Goal: Information Seeking & Learning: Stay updated

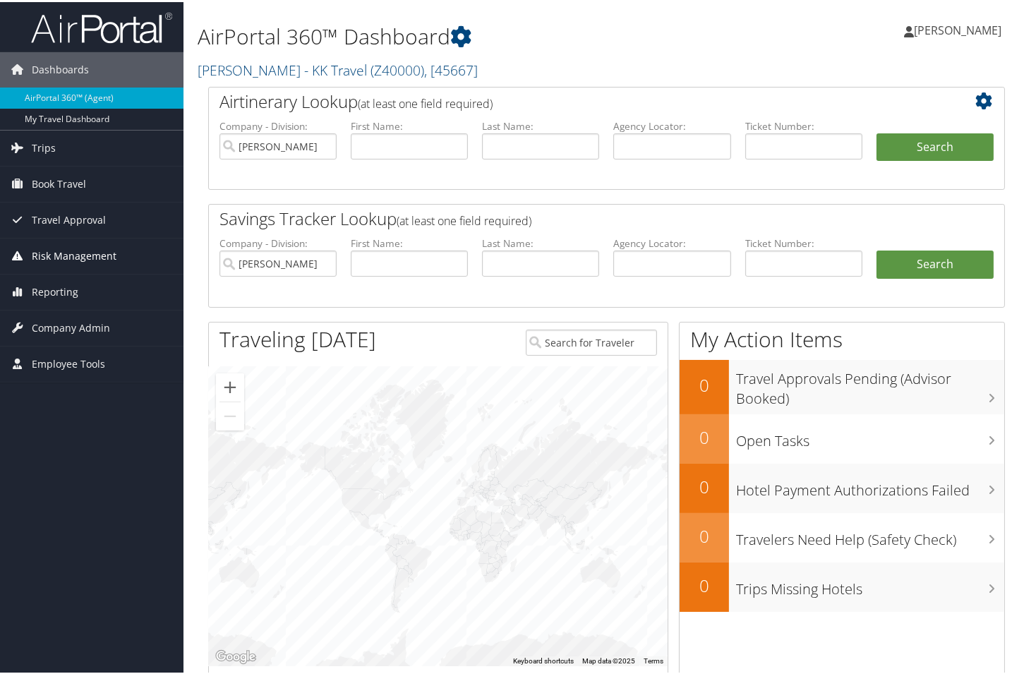
click at [100, 257] on span "Risk Management" at bounding box center [74, 253] width 85 height 35
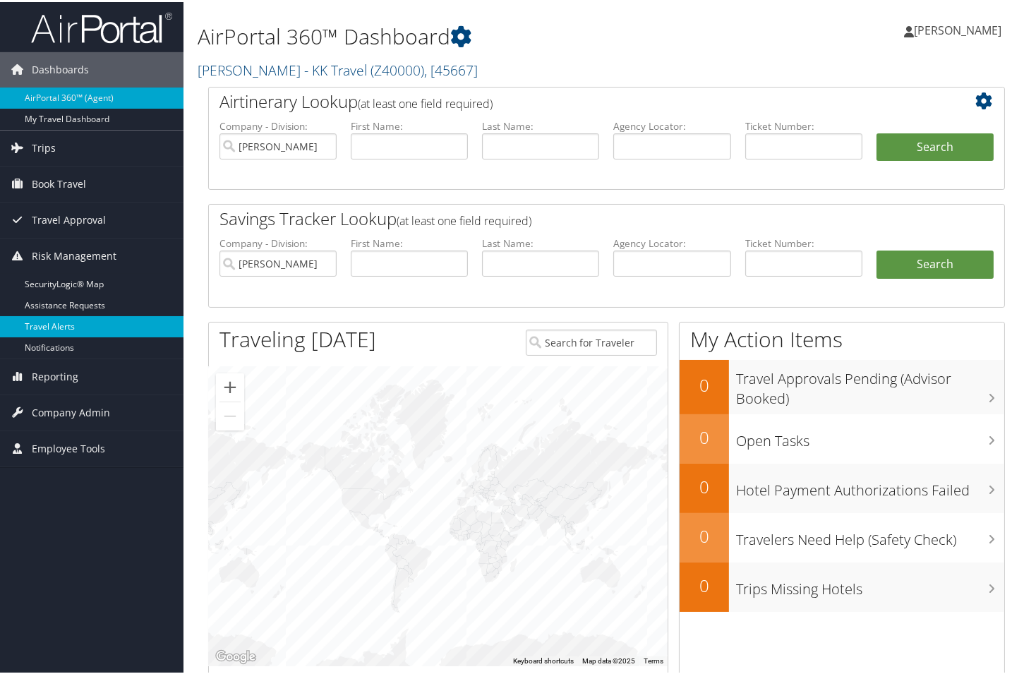
click at [66, 322] on link "Travel Alerts" at bounding box center [91, 324] width 183 height 21
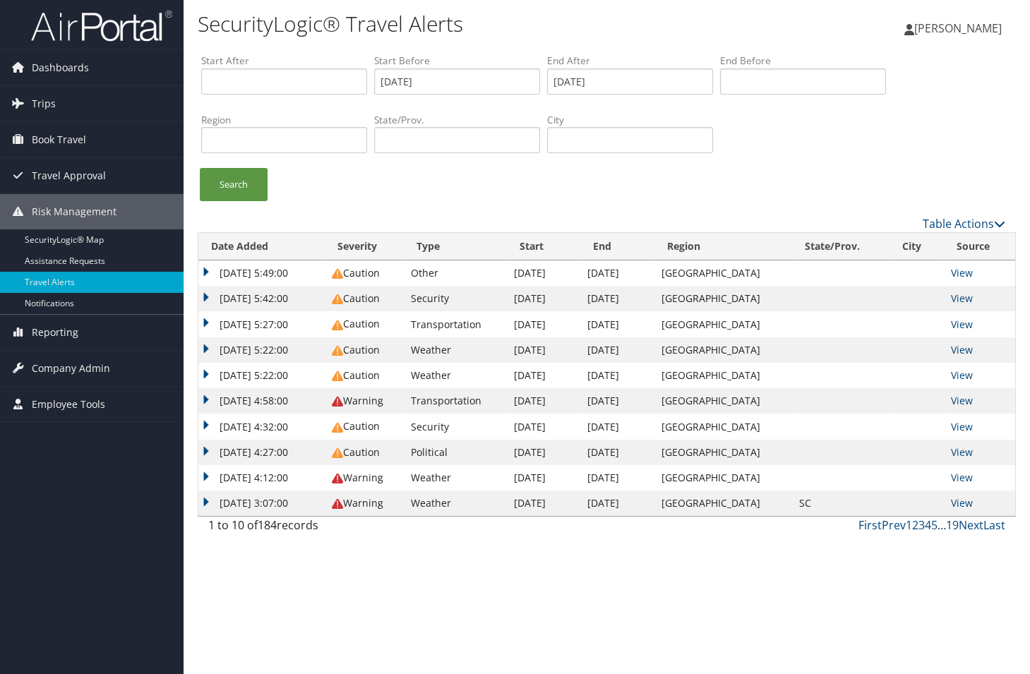
click at [205, 352] on td "Oct 11, 2025 5:22:00" at bounding box center [261, 349] width 126 height 25
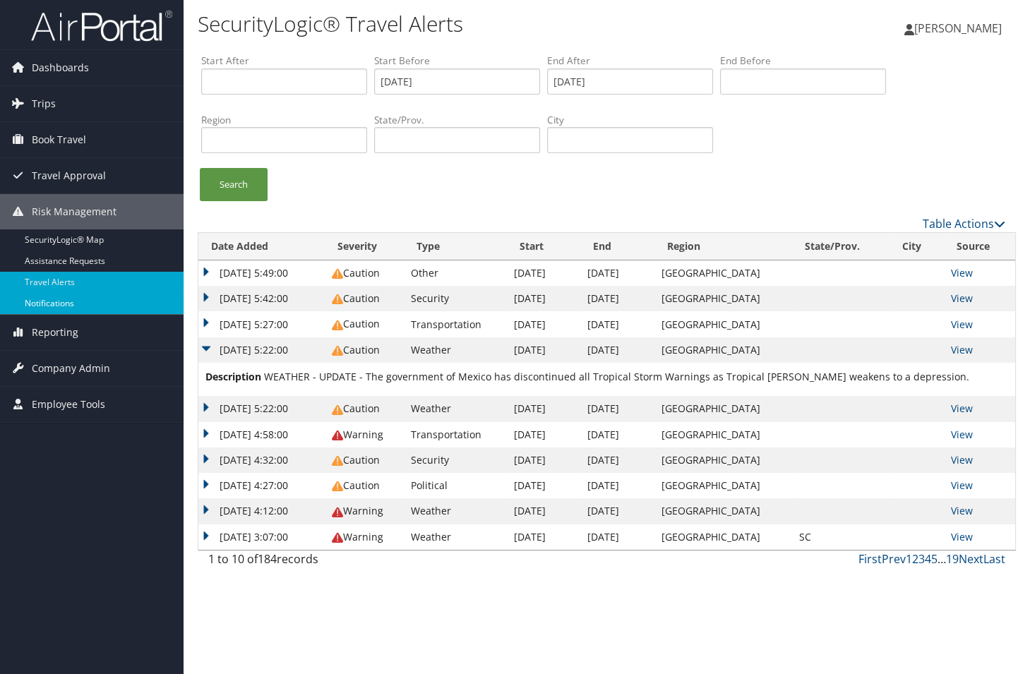
click at [64, 301] on link "Notifications" at bounding box center [91, 303] width 183 height 21
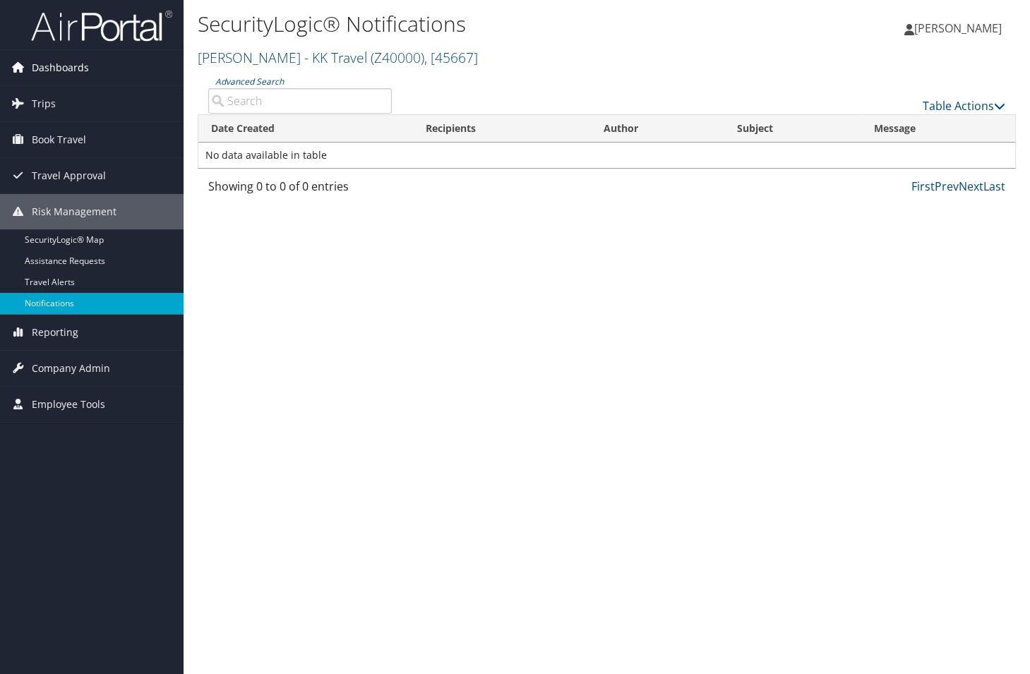
click at [60, 65] on span "Dashboards" at bounding box center [60, 67] width 57 height 35
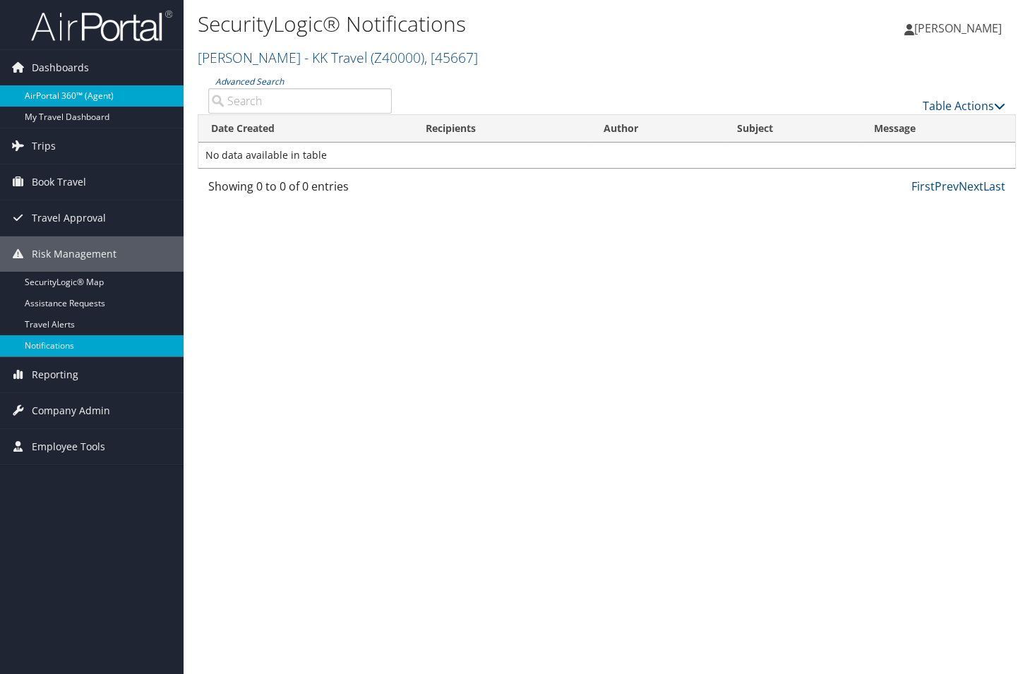
click at [67, 97] on link "AirPortal 360™ (Agent)" at bounding box center [91, 95] width 183 height 21
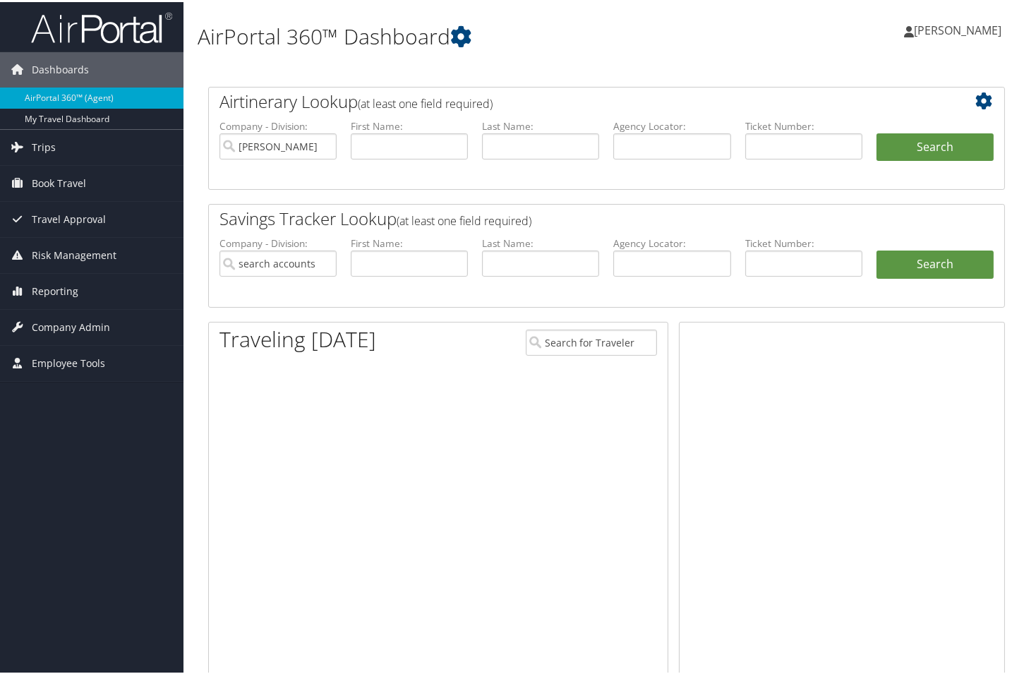
type input "[PERSON_NAME] - KK Travel"
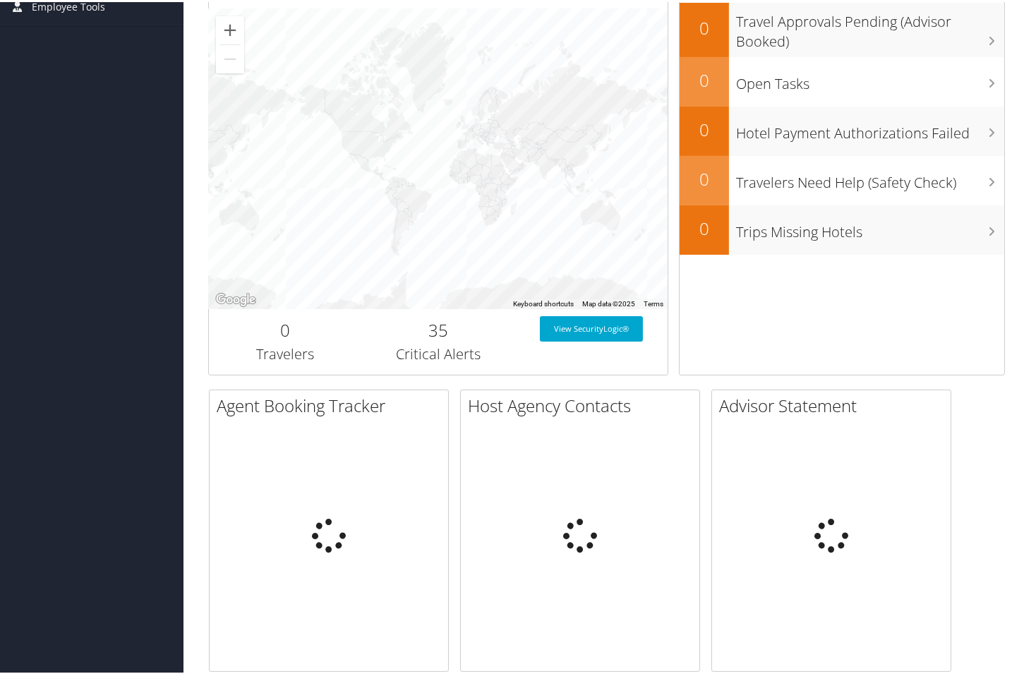
scroll to position [399, 0]
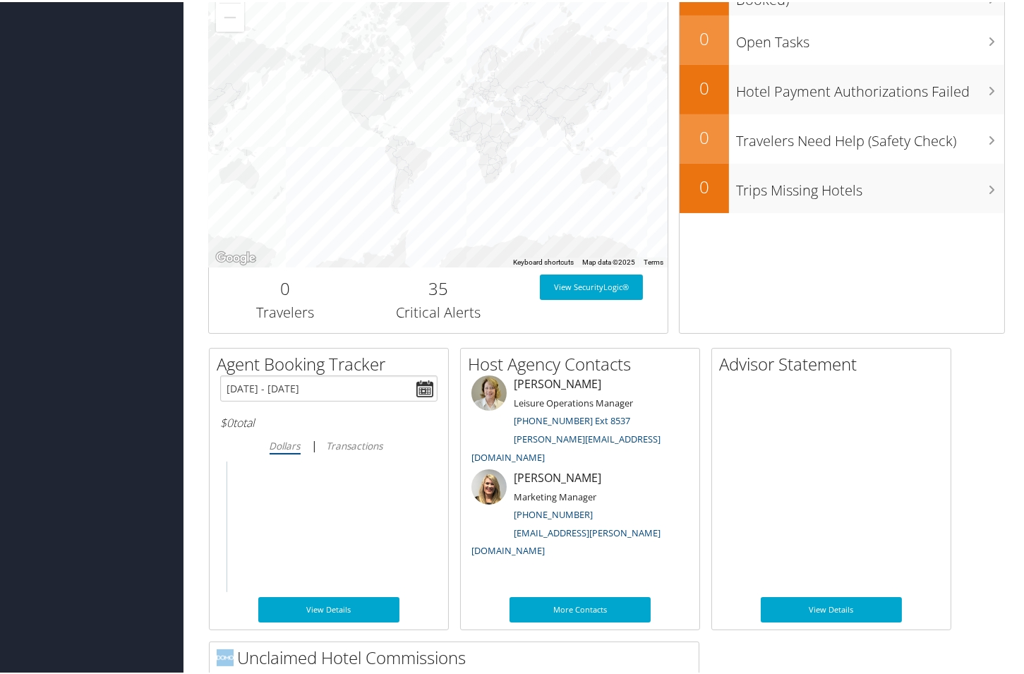
click at [401, 292] on h2 "35" at bounding box center [439, 287] width 132 height 24
click at [589, 289] on link "View SecurityLogic®" at bounding box center [591, 284] width 103 height 25
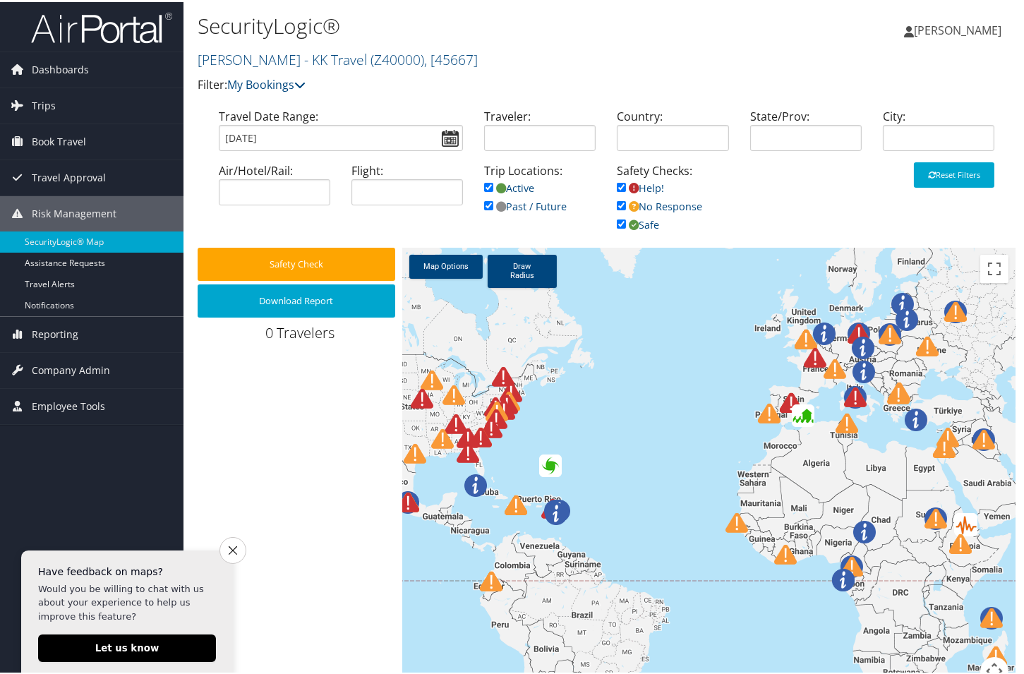
drag, startPoint x: 601, startPoint y: 440, endPoint x: 701, endPoint y: 547, distance: 146.8
click at [701, 547] on div at bounding box center [708, 473] width 613 height 454
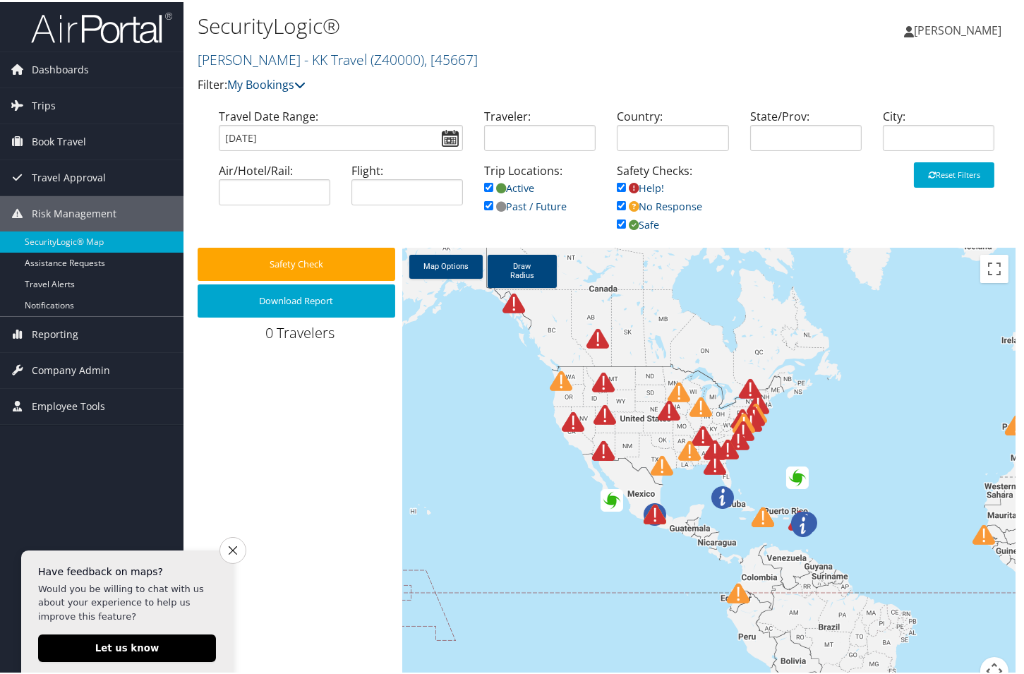
drag, startPoint x: 697, startPoint y: 451, endPoint x: 767, endPoint y: 450, distance: 69.9
click at [942, 460] on div at bounding box center [708, 473] width 613 height 454
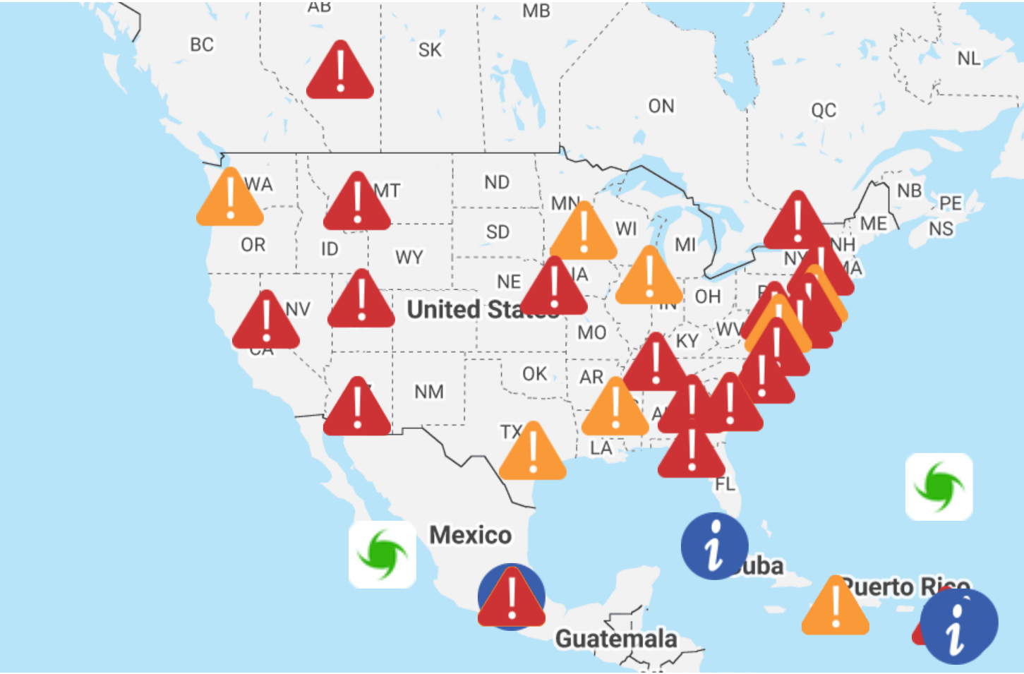
click at [592, 450] on img at bounding box center [597, 445] width 23 height 23
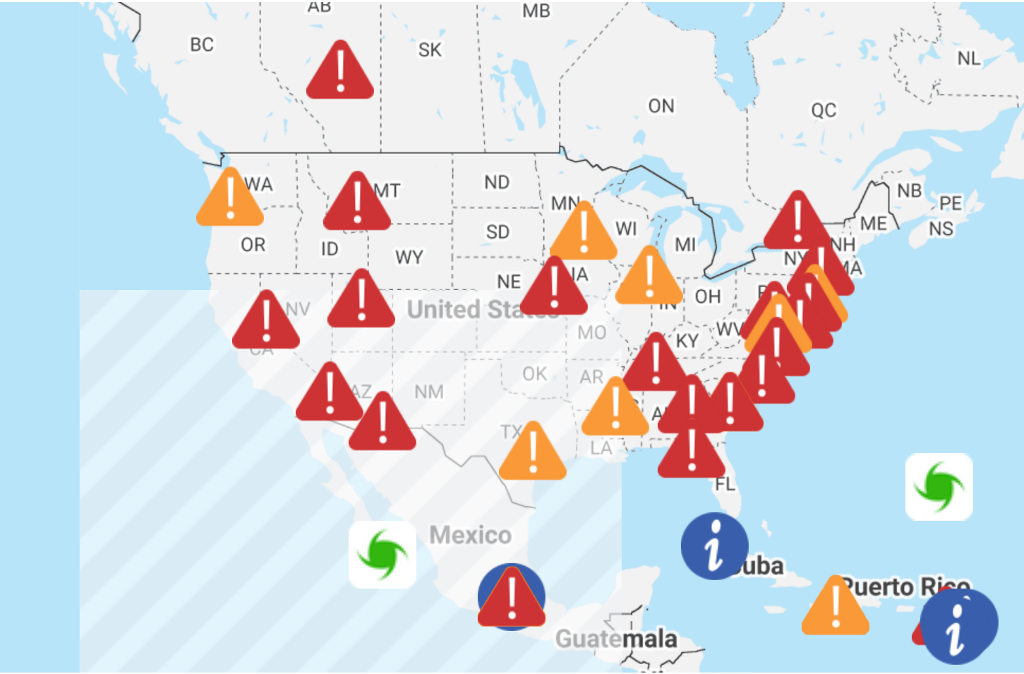
click at [602, 455] on img at bounding box center [605, 450] width 23 height 23
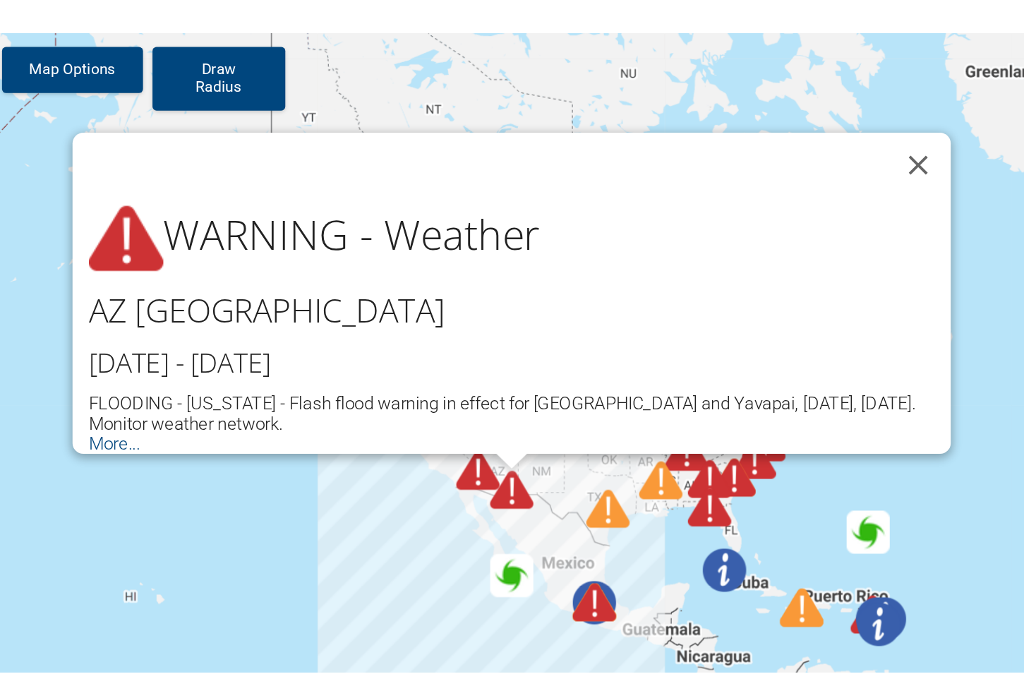
click at [654, 478] on img at bounding box center [657, 473] width 23 height 23
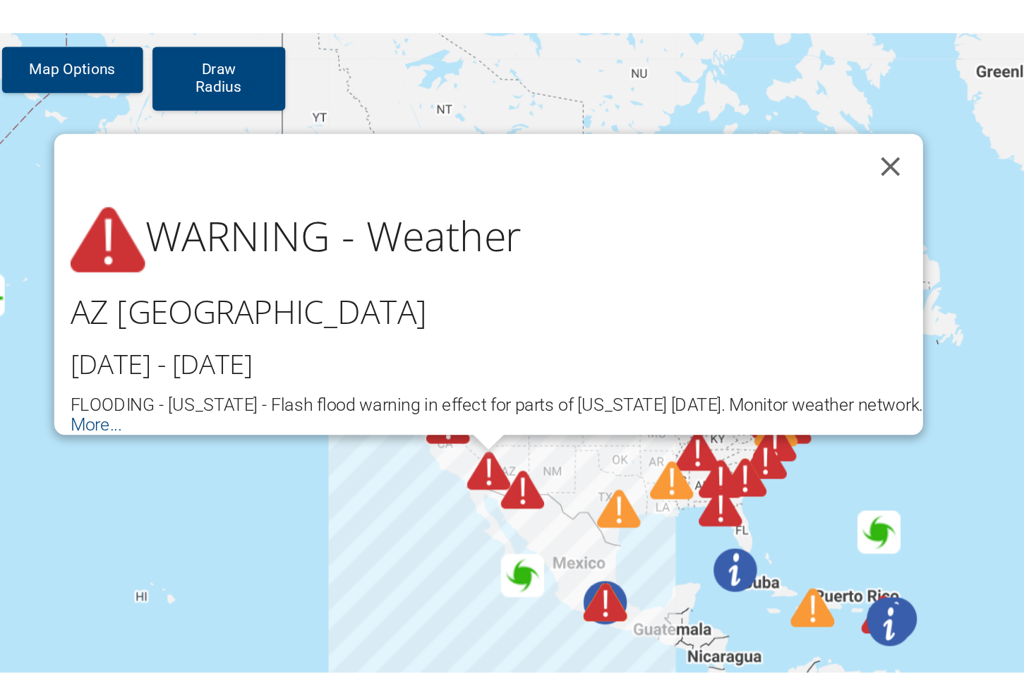
click at [633, 499] on div "WARNING - Weather [GEOGRAPHIC_DATA] [GEOGRAPHIC_DATA] [DATE] - [DATE] FLOODING …" at bounding box center [708, 473] width 613 height 454
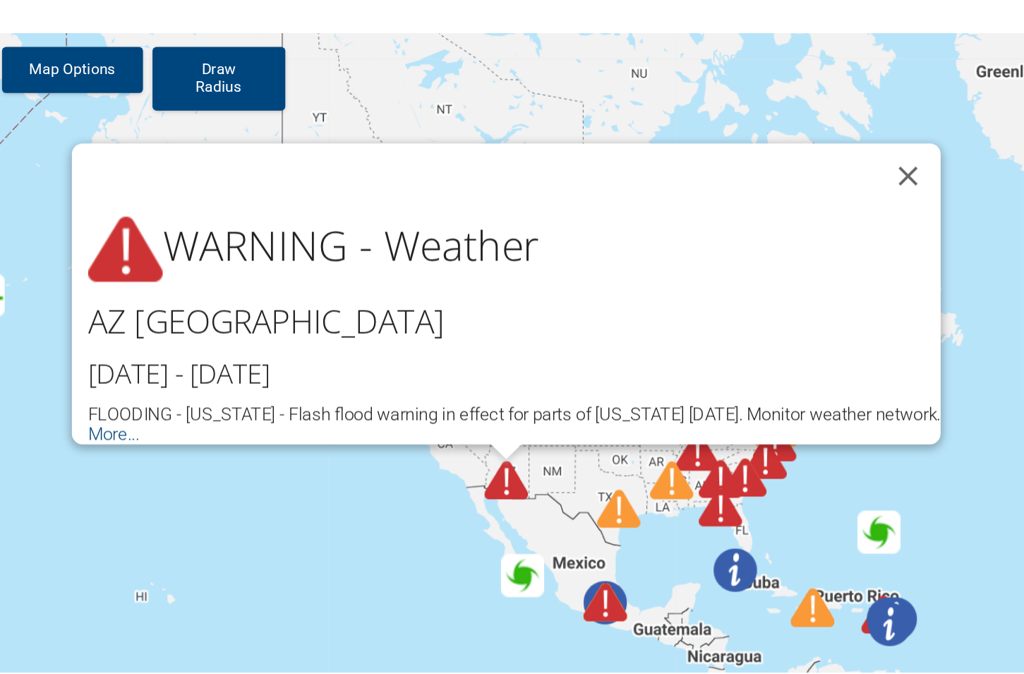
click at [713, 541] on img at bounding box center [723, 542] width 23 height 23
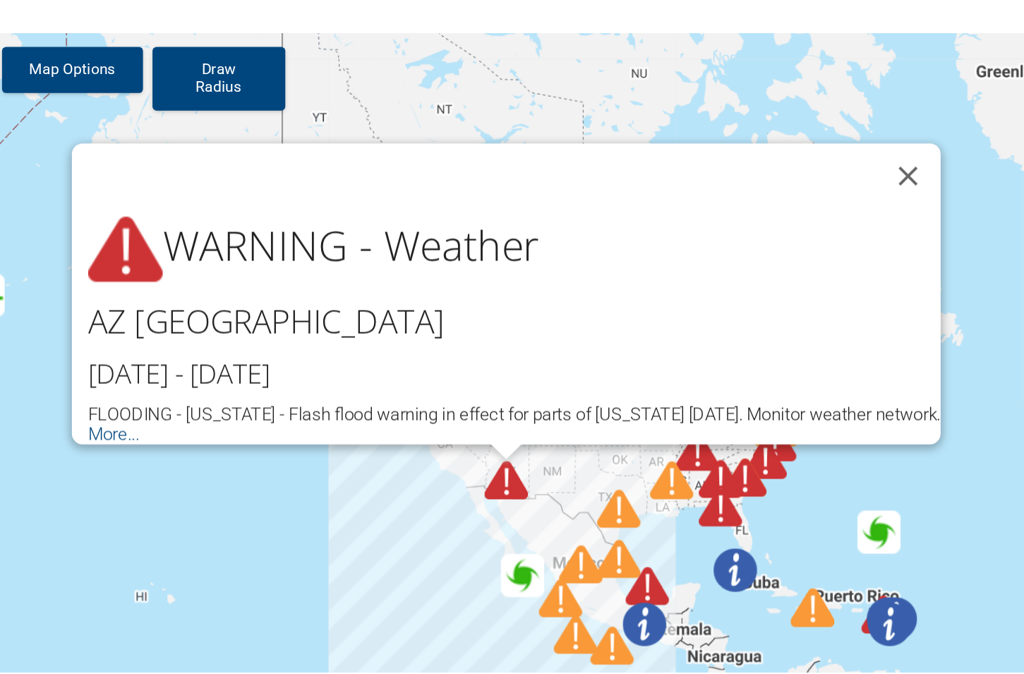
click at [714, 525] on img at bounding box center [710, 522] width 23 height 23
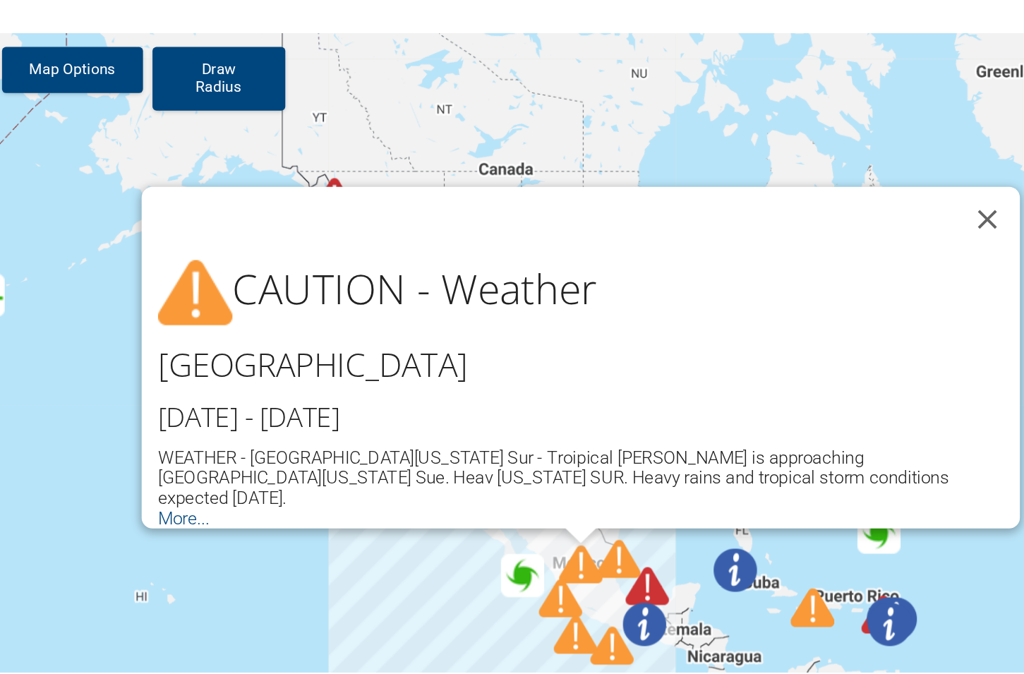
click at [742, 533] on img at bounding box center [745, 533] width 23 height 23
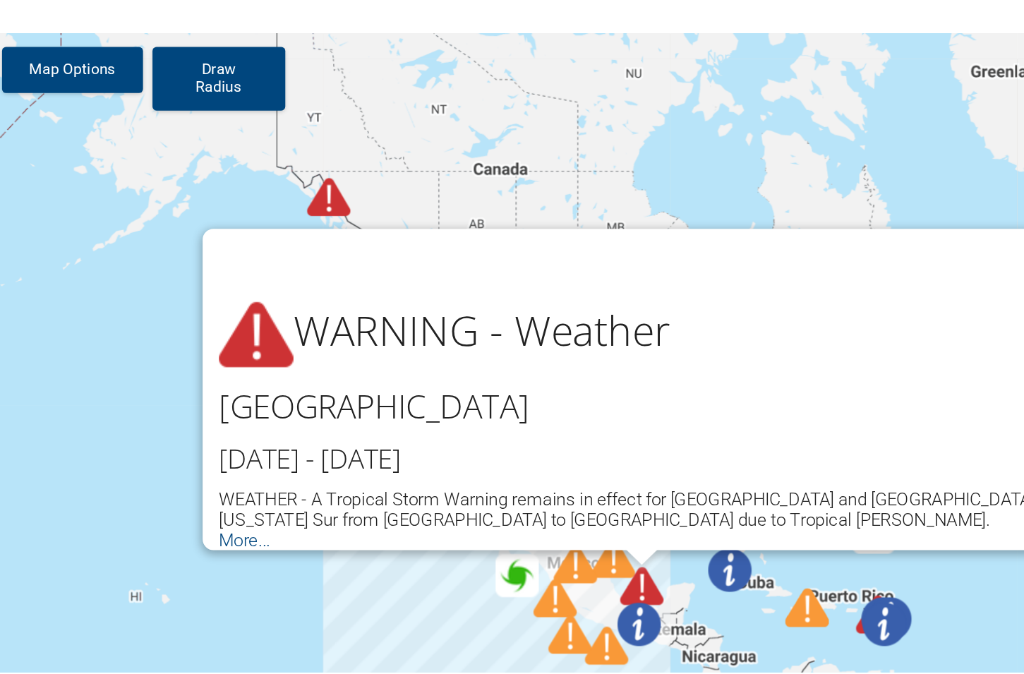
click at [742, 552] on img at bounding box center [741, 553] width 23 height 23
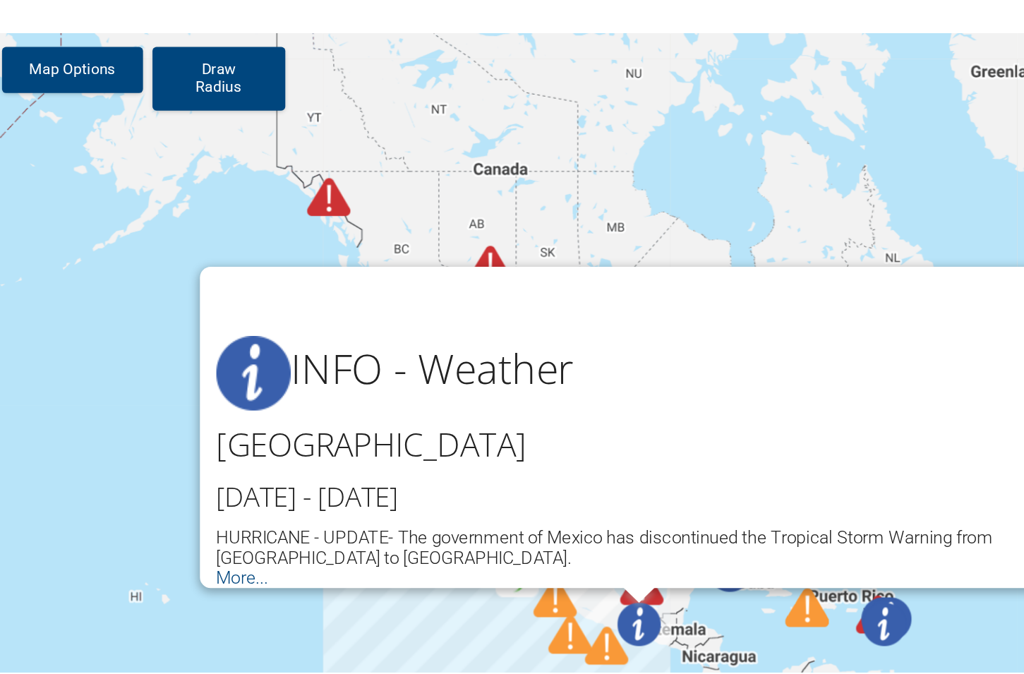
click at [747, 539] on img at bounding box center [742, 533] width 23 height 23
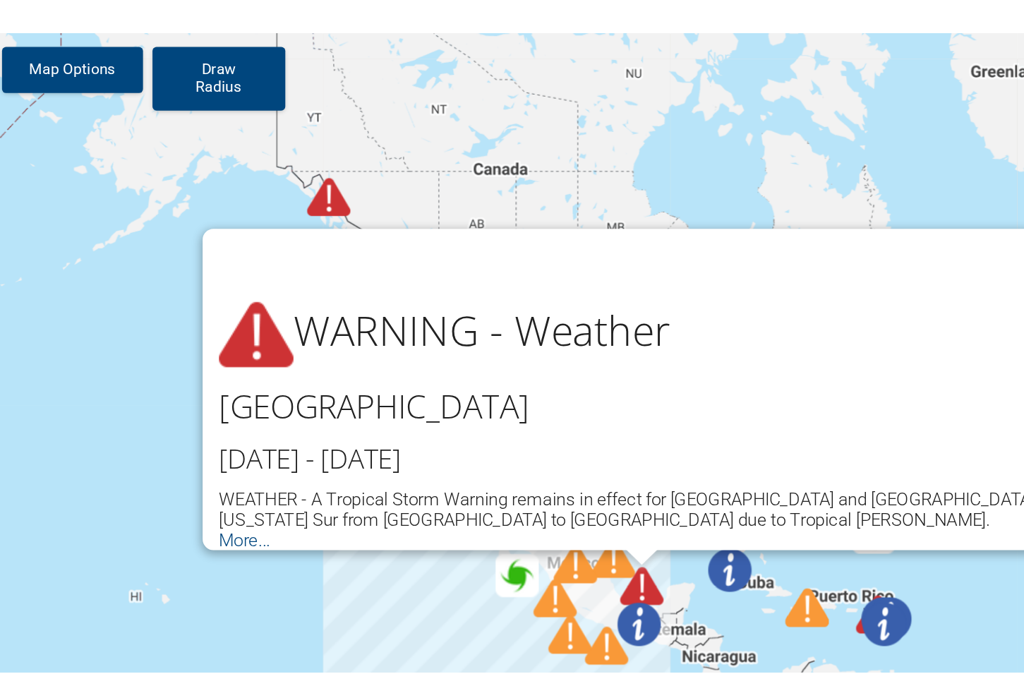
click at [443, 473] on div "WARNING - Weather [GEOGRAPHIC_DATA] [DATE] - [DATE] WEATHER - A Tropical Storm …" at bounding box center [708, 473] width 613 height 454
